Goal: Transaction & Acquisition: Subscribe to service/newsletter

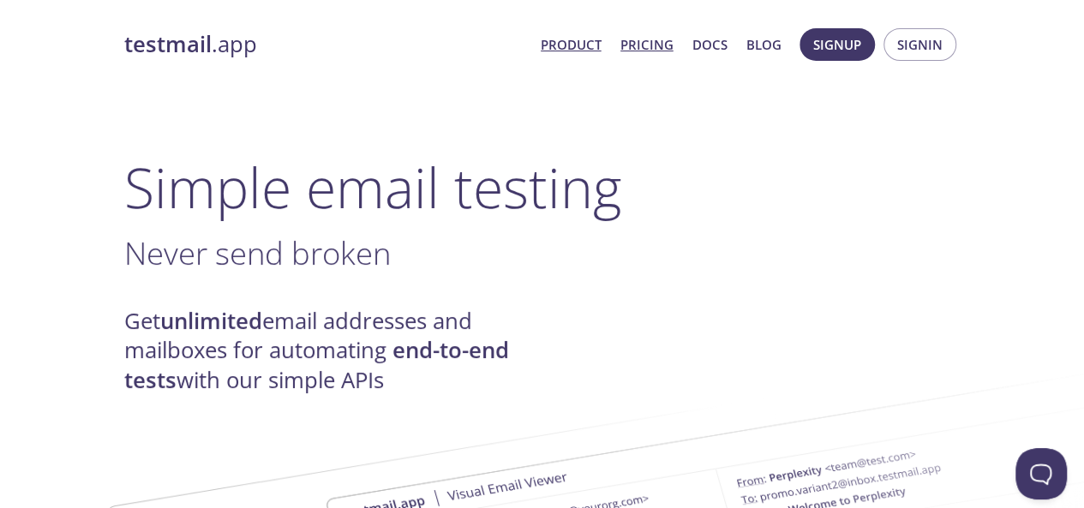
click at [643, 39] on link "Pricing" at bounding box center [647, 44] width 53 height 22
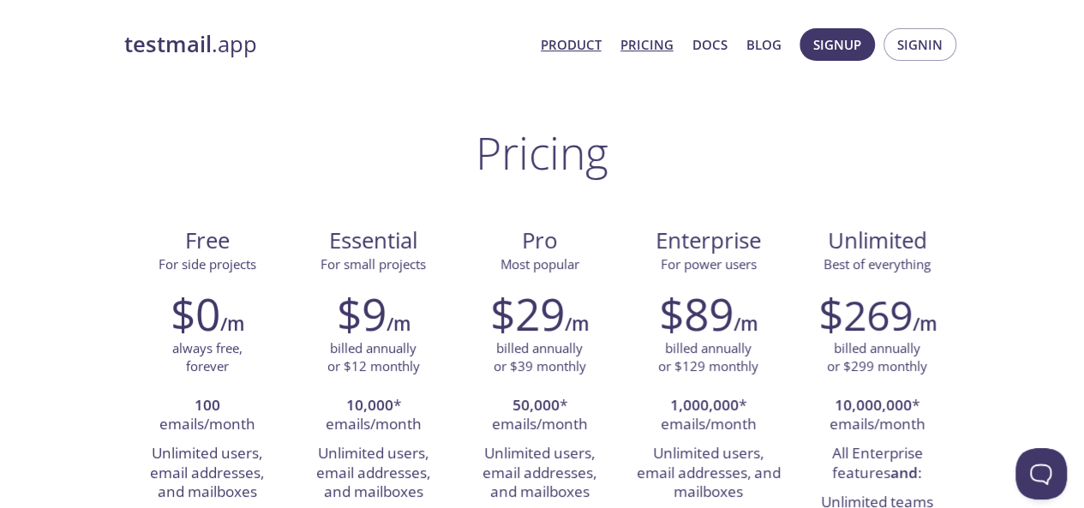
click at [572, 40] on link "Product" at bounding box center [571, 44] width 61 height 22
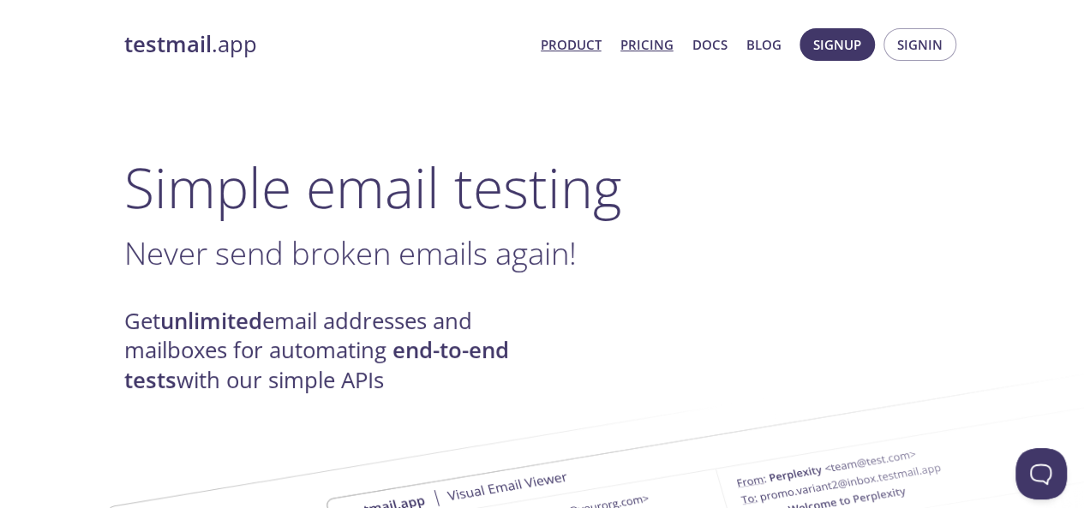
click at [653, 38] on link "Pricing" at bounding box center [647, 44] width 53 height 22
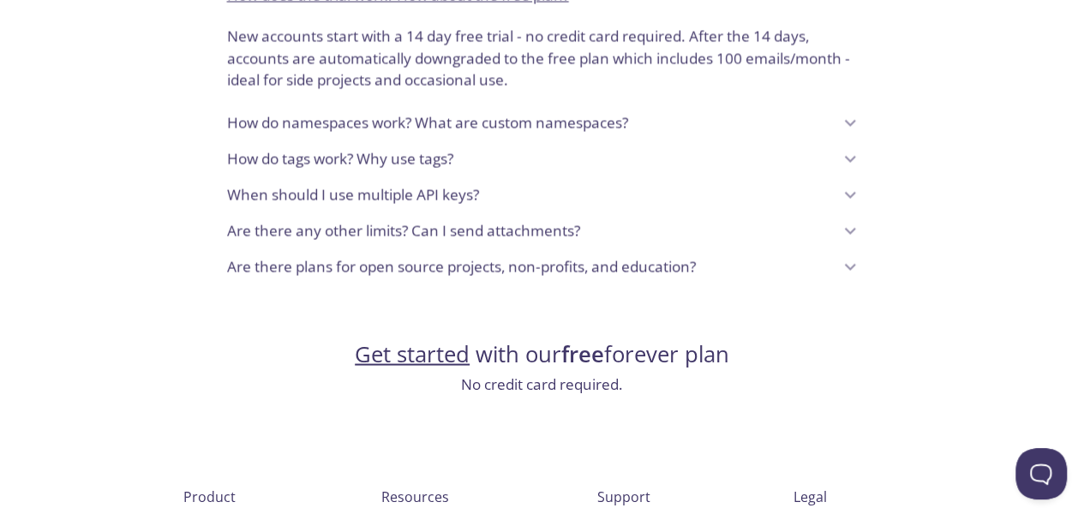
scroll to position [1593, 0]
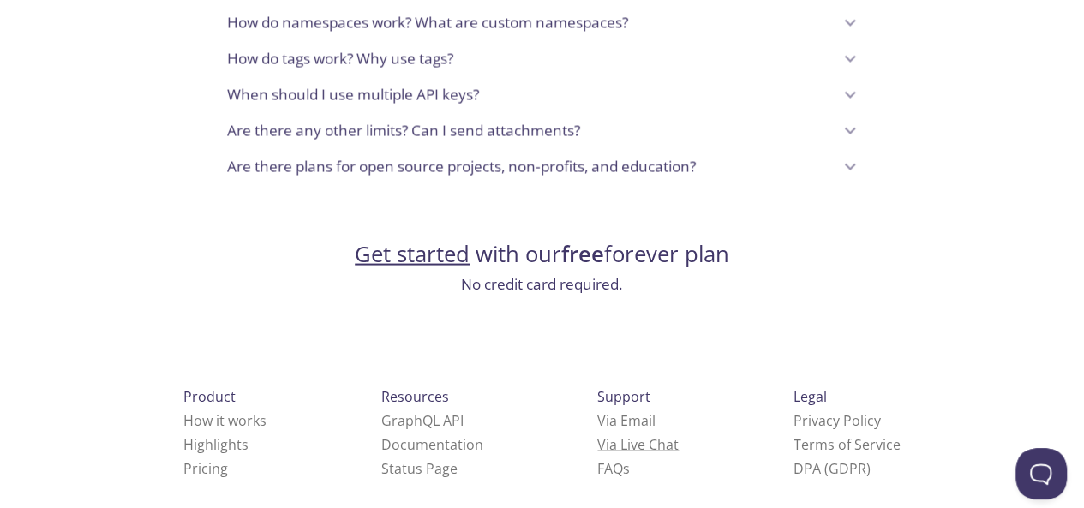
click at [597, 435] on link "Via Live Chat" at bounding box center [637, 444] width 81 height 19
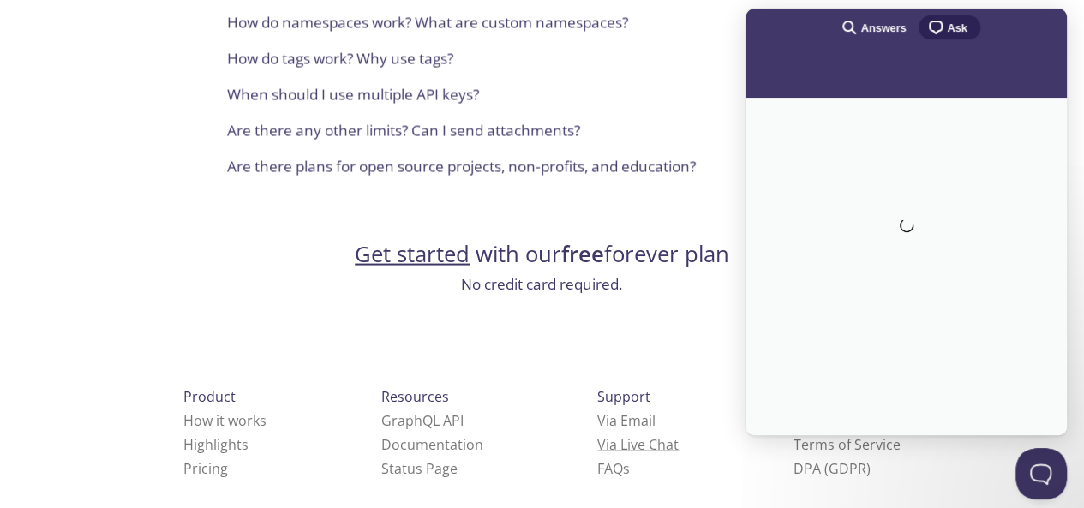
scroll to position [0, 0]
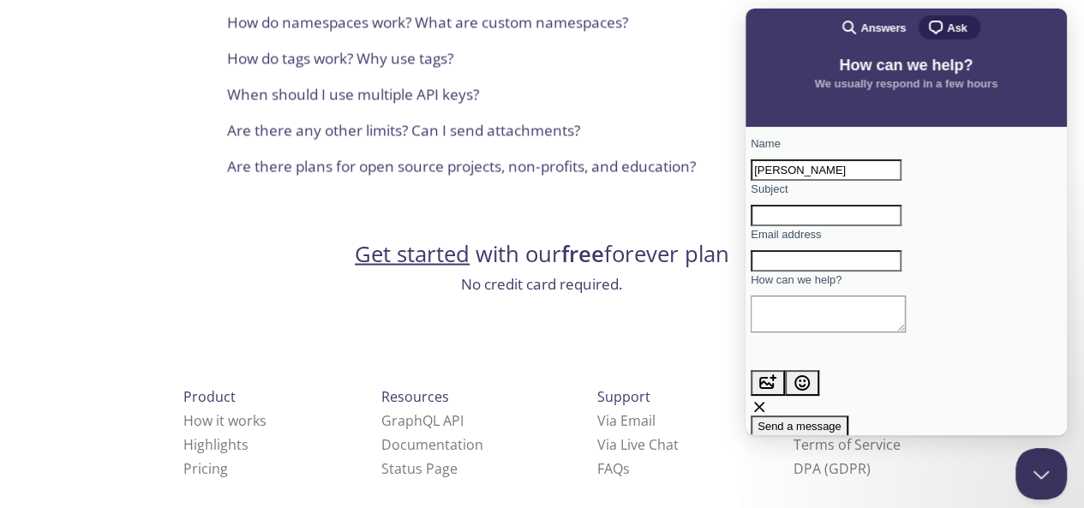
type input "[PERSON_NAME]"
click at [808, 227] on input "Subject" at bounding box center [826, 216] width 151 height 22
type input "email"
click at [783, 273] on input "Email address" at bounding box center [826, 261] width 151 height 22
type input "[EMAIL_ADDRESS][DOMAIN_NAME]"
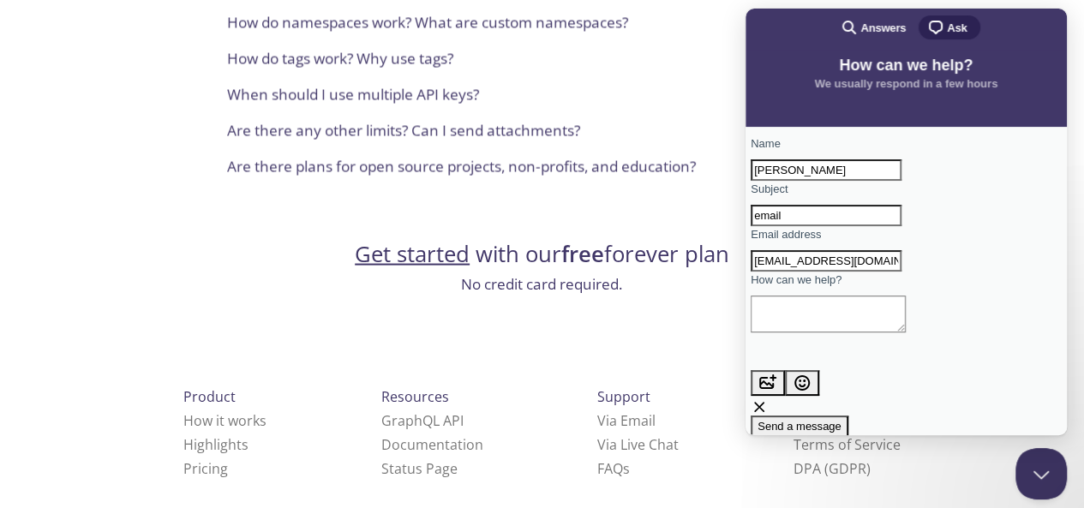
click at [885, 333] on textarea "How can we help?" at bounding box center [828, 314] width 155 height 37
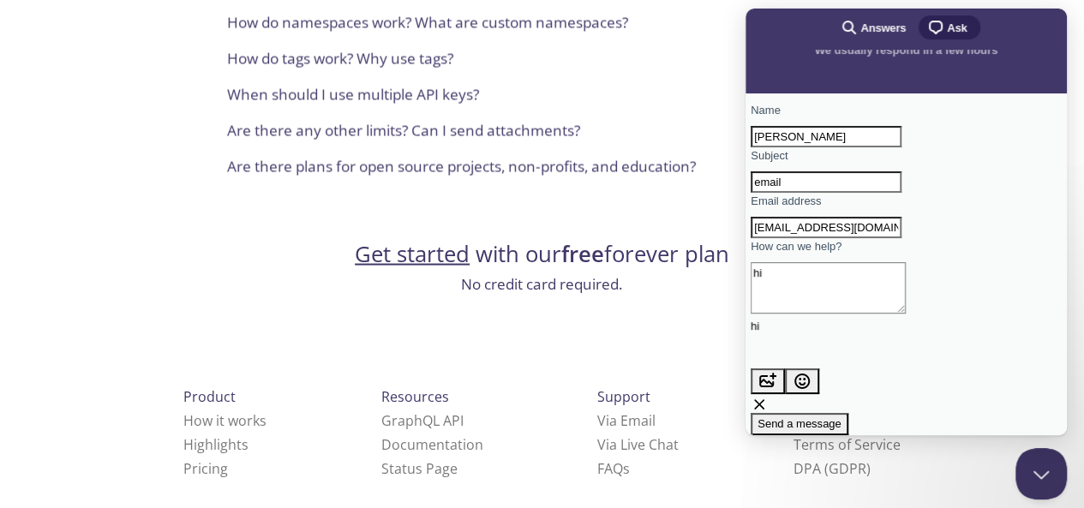
scroll to position [60, 0]
type textarea "hi"
click at [842, 417] on span "Send a message" at bounding box center [800, 423] width 84 height 13
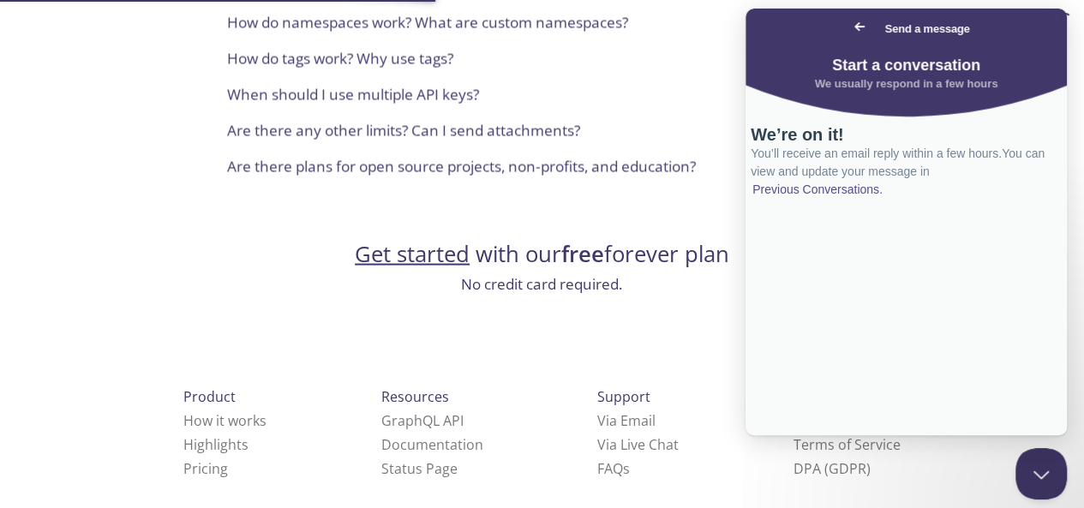
scroll to position [0, 0]
click at [849, 27] on span "Go back" at bounding box center [859, 26] width 21 height 21
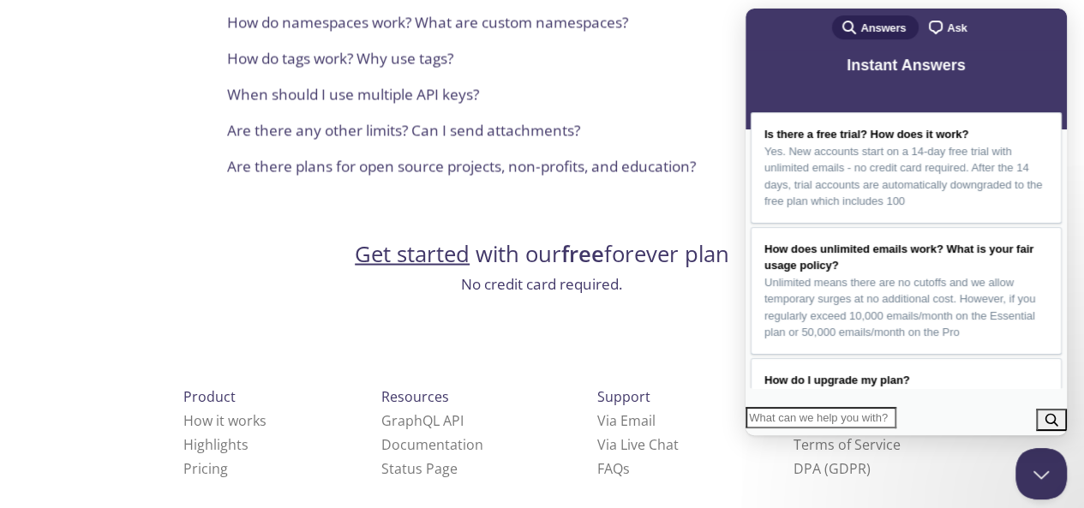
click at [417, 238] on link "Get started" at bounding box center [412, 253] width 115 height 30
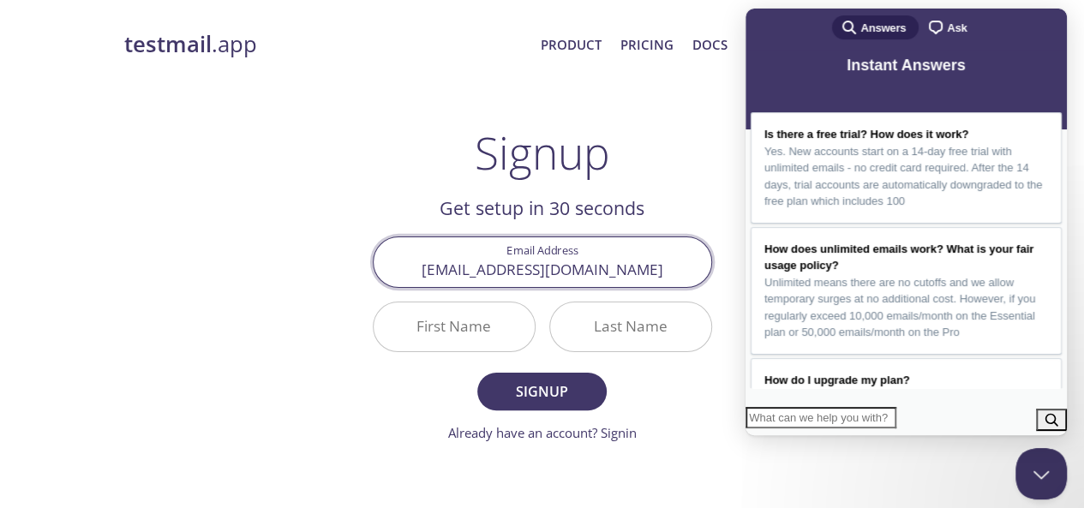
type input "[EMAIL_ADDRESS][DOMAIN_NAME]"
click at [483, 330] on input "First Name" at bounding box center [454, 327] width 161 height 49
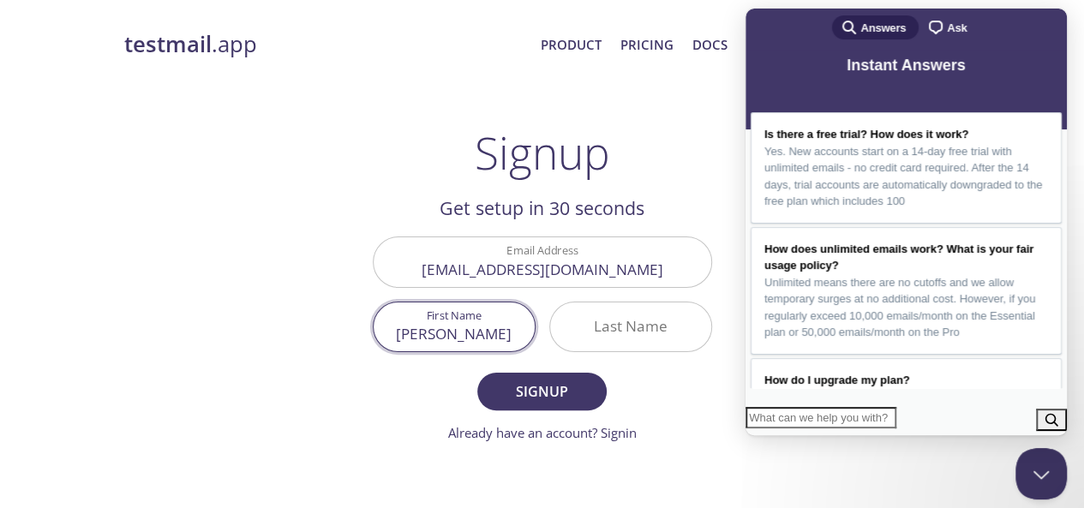
type input "[PERSON_NAME]"
click at [574, 327] on input "Last Name" at bounding box center [630, 327] width 161 height 49
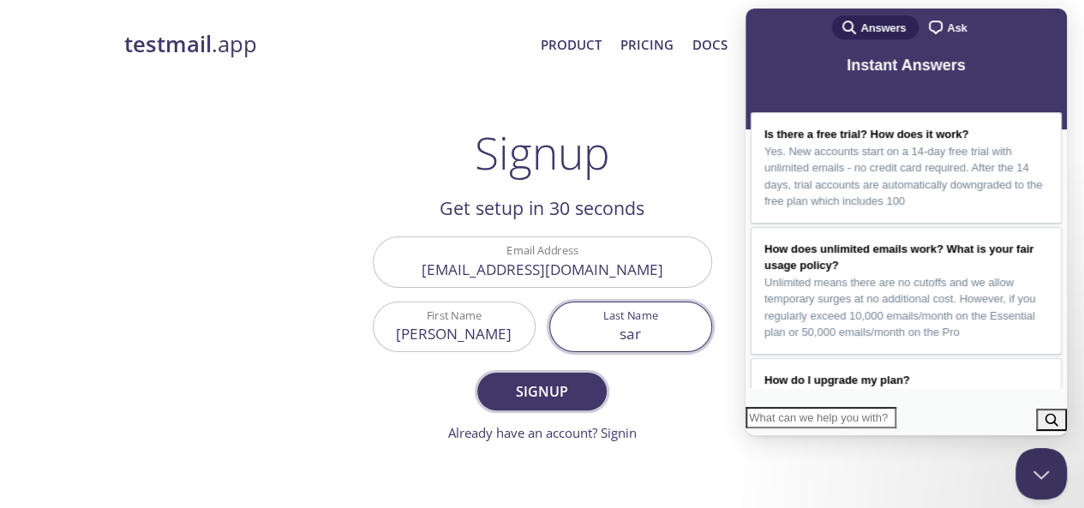
type input "sar"
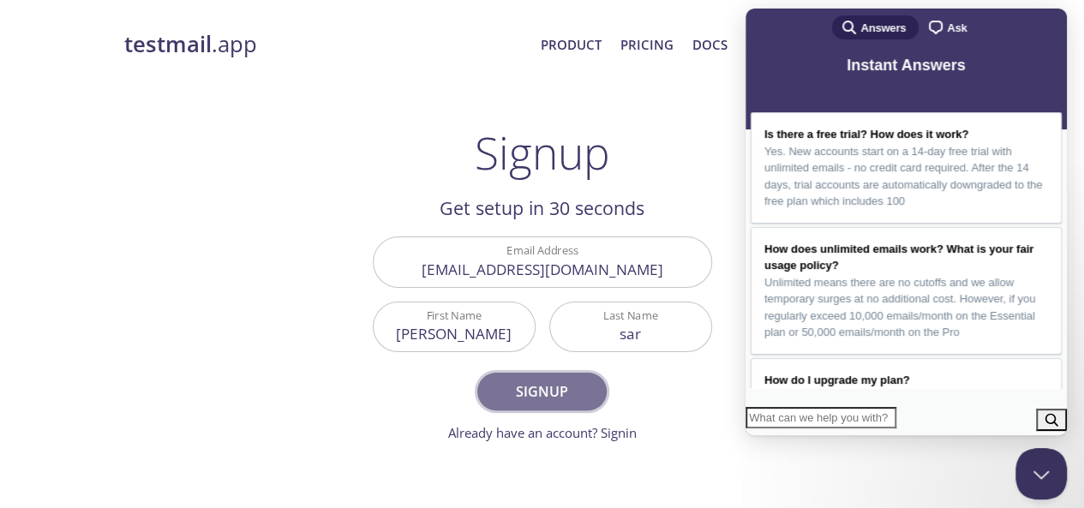
click at [525, 393] on span "Signup" at bounding box center [541, 392] width 91 height 24
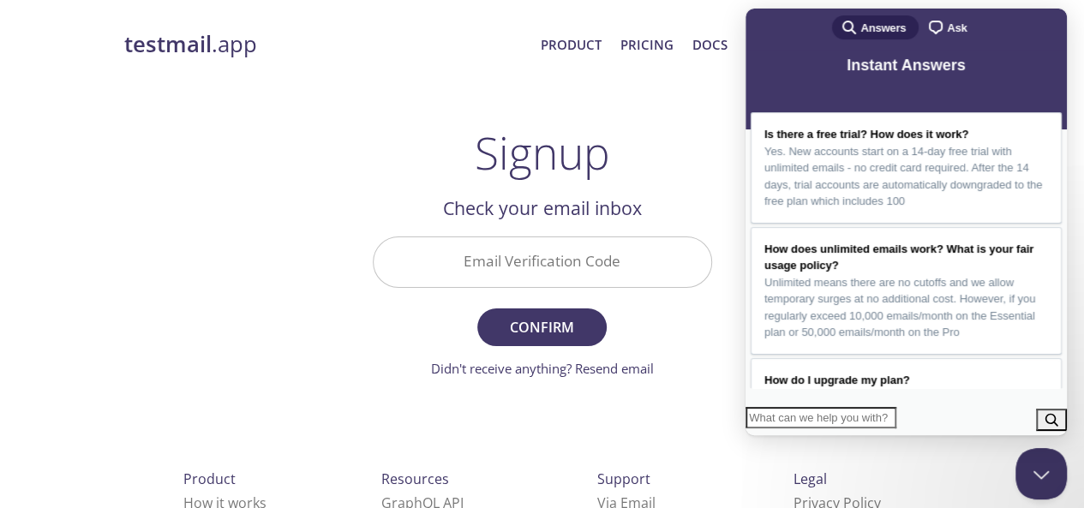
click at [541, 264] on input "Email Verification Code" at bounding box center [543, 261] width 338 height 49
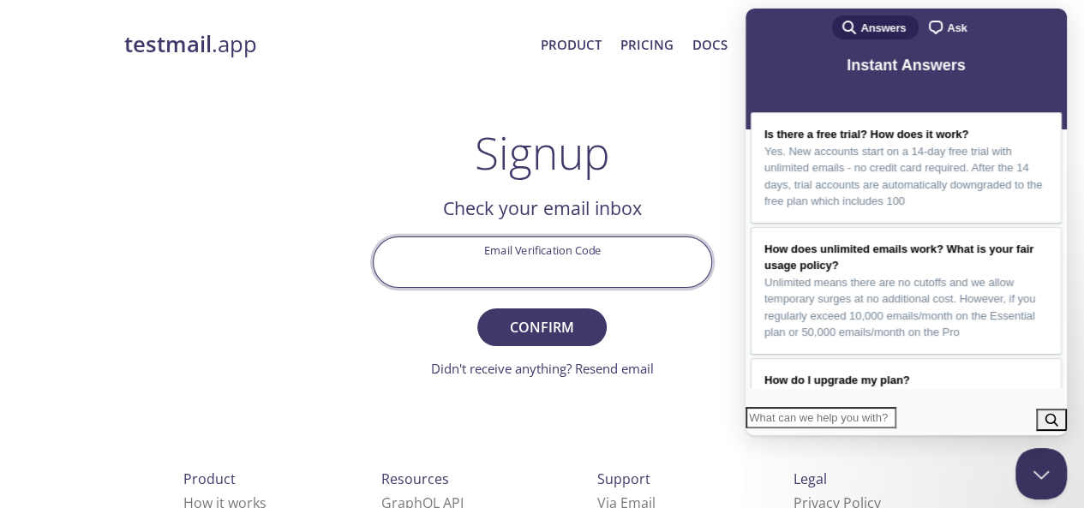
paste input "21KF42A"
type input "21KF42A"
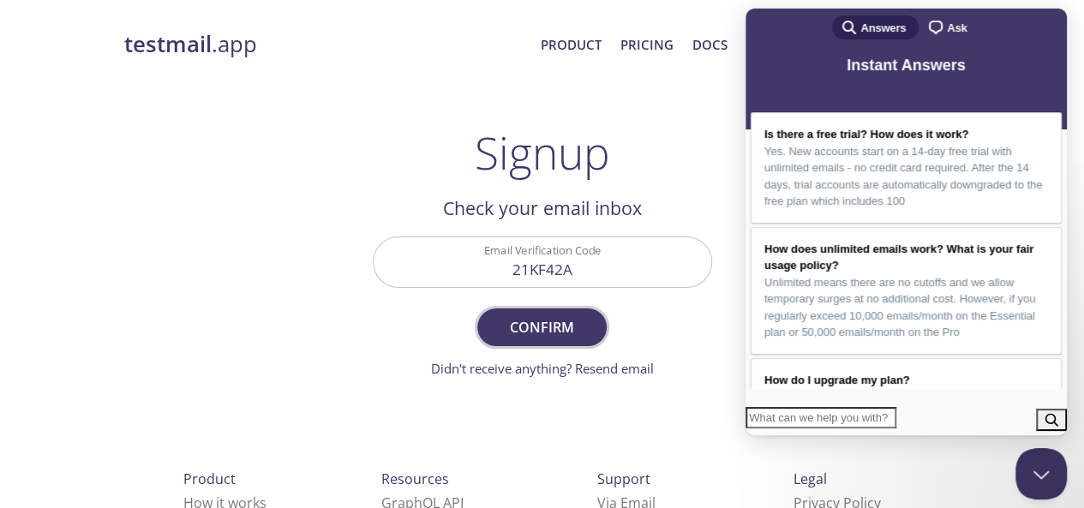
click at [557, 327] on span "Confirm" at bounding box center [541, 327] width 91 height 24
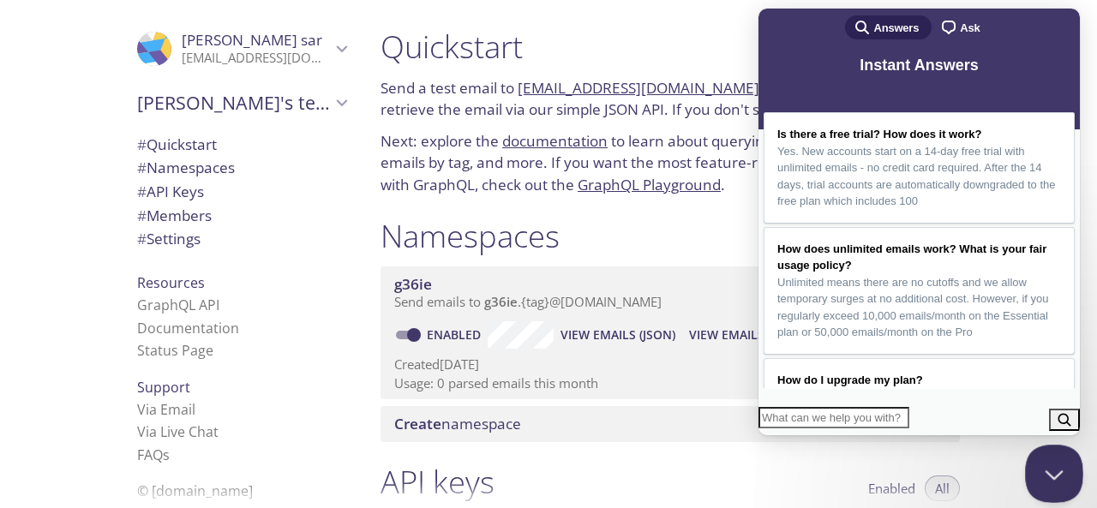
click at [1052, 474] on button "Close Beacon popover" at bounding box center [1050, 470] width 51 height 51
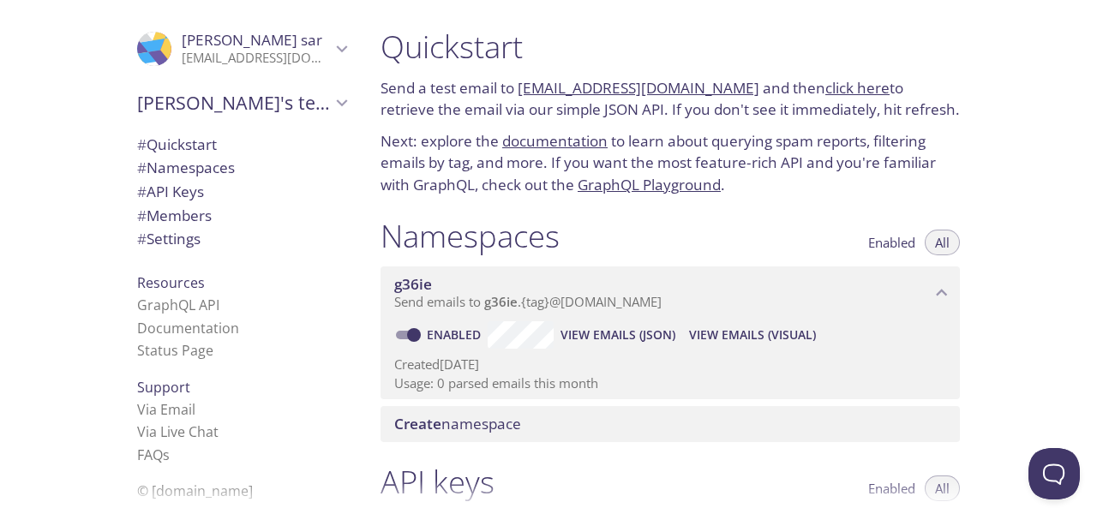
click at [693, 90] on link "[EMAIL_ADDRESS][DOMAIN_NAME]" at bounding box center [639, 88] width 242 height 20
click at [838, 87] on link "click here" at bounding box center [857, 88] width 64 height 20
click at [239, 51] on p "[EMAIL_ADDRESS][DOMAIN_NAME]" at bounding box center [256, 58] width 149 height 17
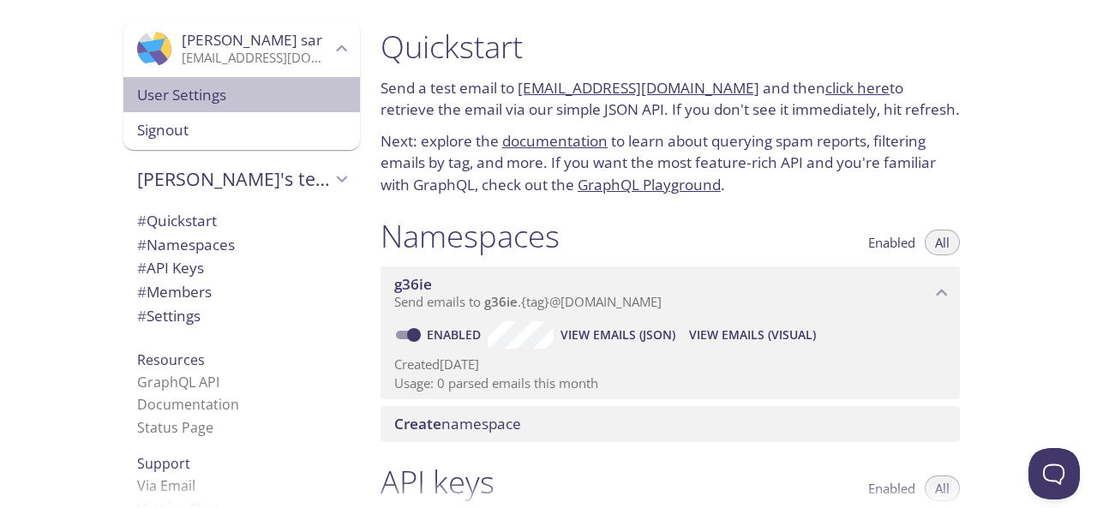
click at [196, 107] on div "User Settings" at bounding box center [241, 95] width 237 height 36
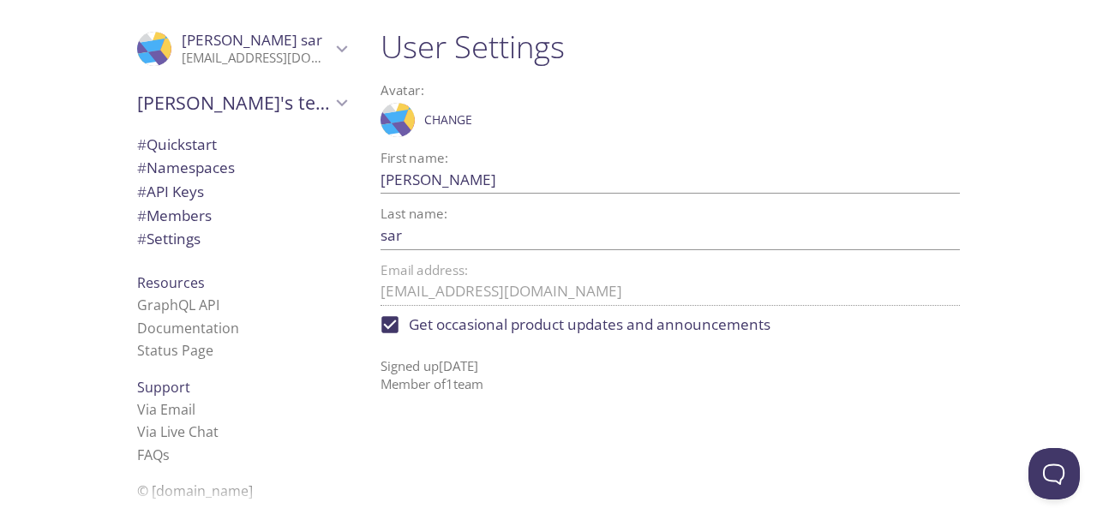
click at [176, 140] on span "# Quickstart" at bounding box center [177, 145] width 80 height 20
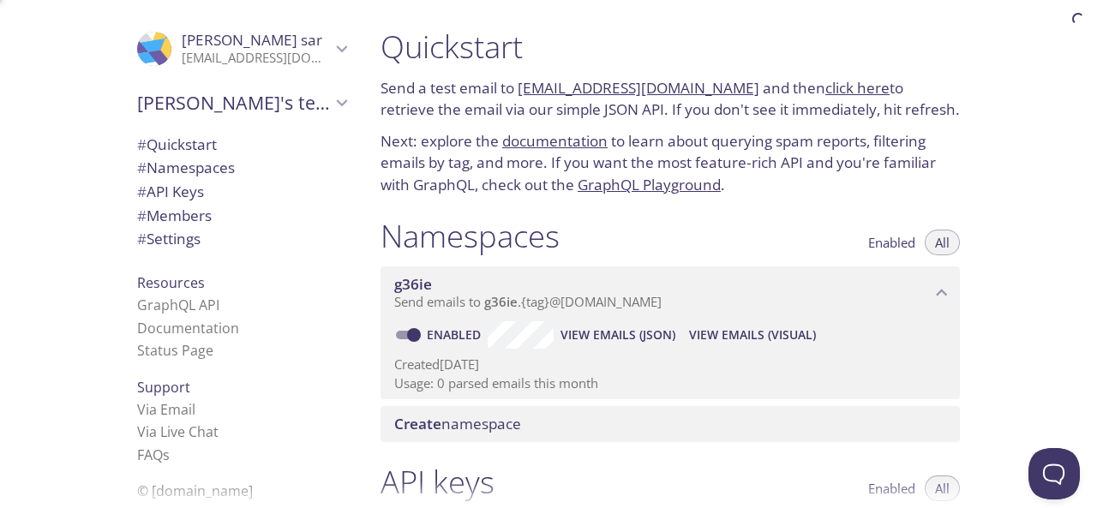
scroll to position [27, 0]
